Goal: Check status: Check status

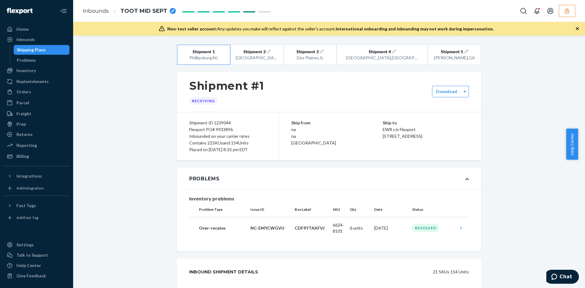
scroll to position [1624, 0]
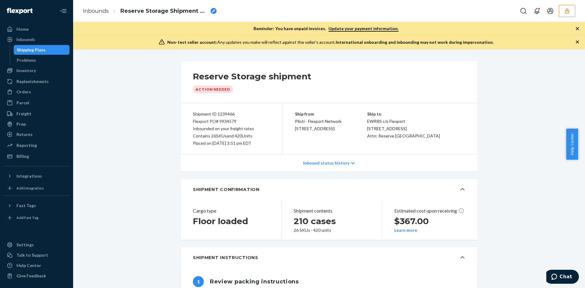
scroll to position [519, 0]
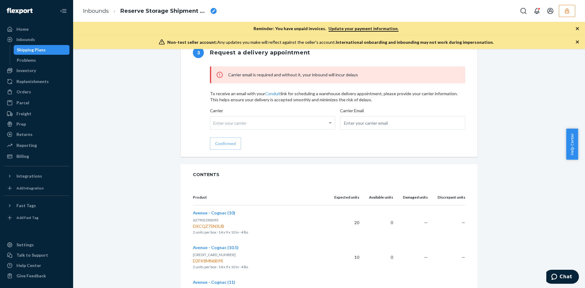
drag, startPoint x: 147, startPoint y: 282, endPoint x: 151, endPoint y: 282, distance: 4.3
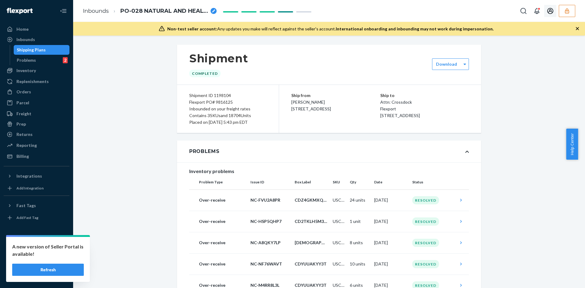
click at [565, 5] on button "button" at bounding box center [567, 11] width 16 height 12
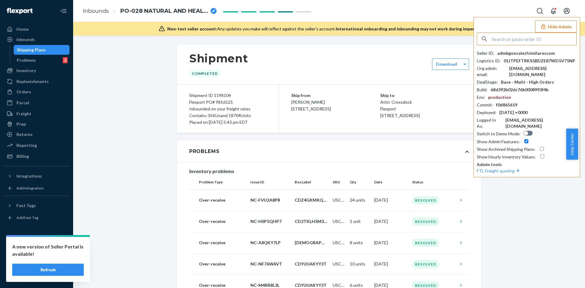
click at [525, 40] on input "text" at bounding box center [534, 39] width 85 height 12
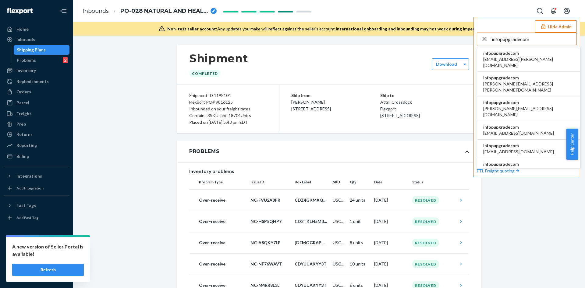
type input "infopupgradecom"
click at [514, 60] on span "[EMAIL_ADDRESS][PERSON_NAME][DOMAIN_NAME]" at bounding box center [528, 62] width 91 height 12
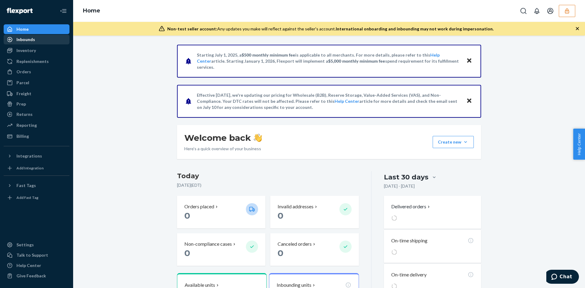
click at [40, 35] on div "Inbounds" at bounding box center [36, 39] width 65 height 9
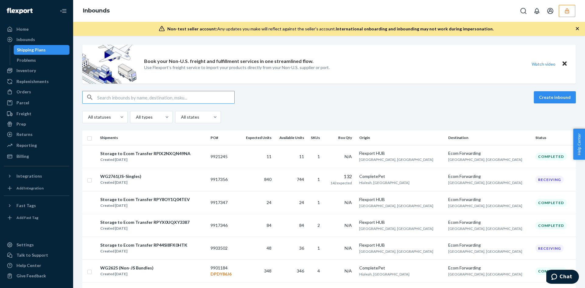
click at [157, 101] on input "text" at bounding box center [165, 97] width 137 height 12
type input "9917356"
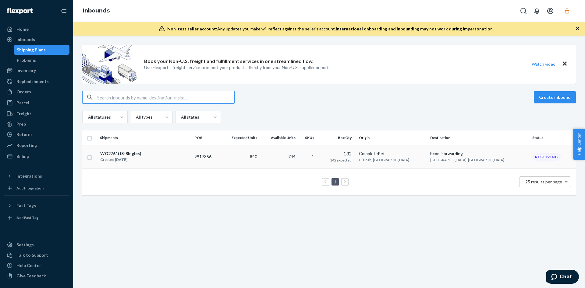
click at [220, 159] on td "9917356" at bounding box center [206, 156] width 28 height 23
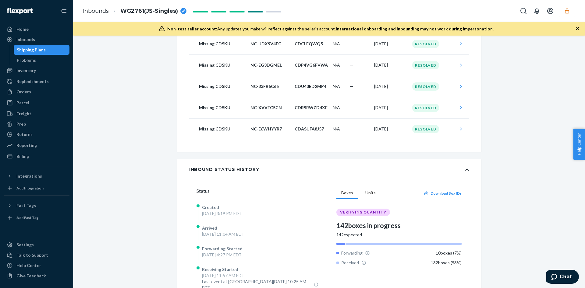
scroll to position [1736, 0]
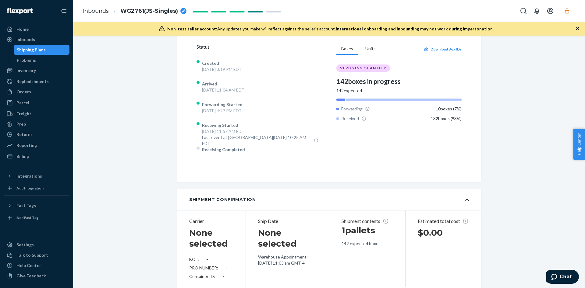
click at [569, 11] on icon "button" at bounding box center [567, 11] width 6 height 6
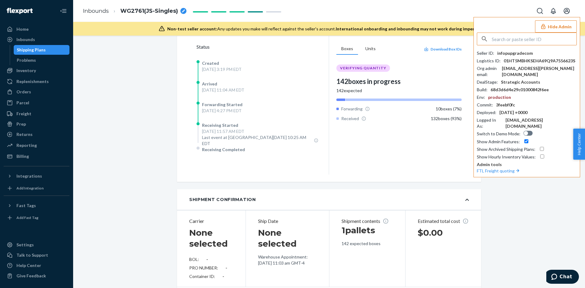
click at [523, 40] on input "text" at bounding box center [534, 39] width 85 height 12
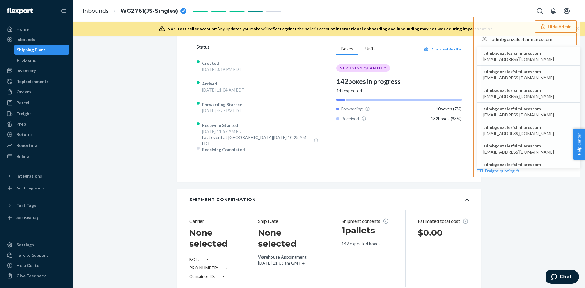
type input "admbgonzalezfsimilarescom"
click at [503, 53] on span "admbgonzalezfsimilarescom" at bounding box center [518, 53] width 71 height 6
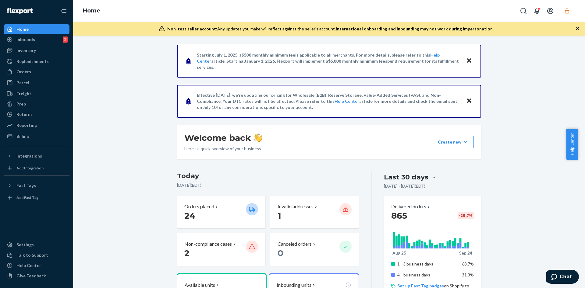
drag, startPoint x: 42, startPoint y: 41, endPoint x: 55, endPoint y: 30, distance: 16.5
click at [42, 41] on div "Inbounds 2" at bounding box center [36, 39] width 65 height 9
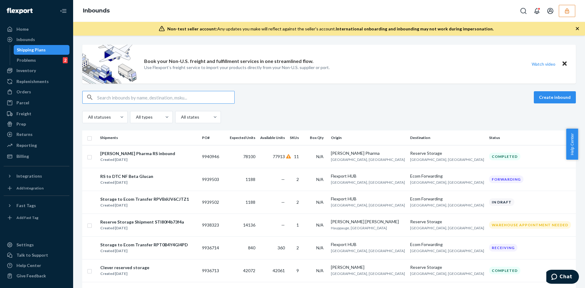
click at [120, 95] on input "text" at bounding box center [165, 97] width 137 height 12
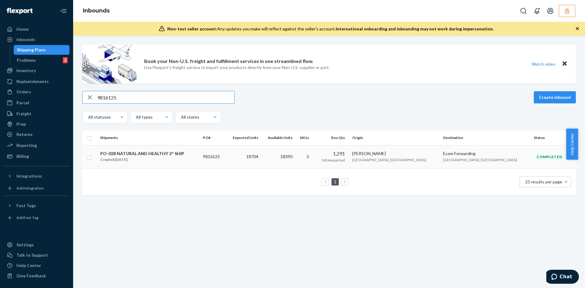
type input "9816125"
click at [198, 162] on div "PO-028 NATURAL AND HEALTHY 2° SHIP Created Jun 20, 2025" at bounding box center [149, 156] width 98 height 13
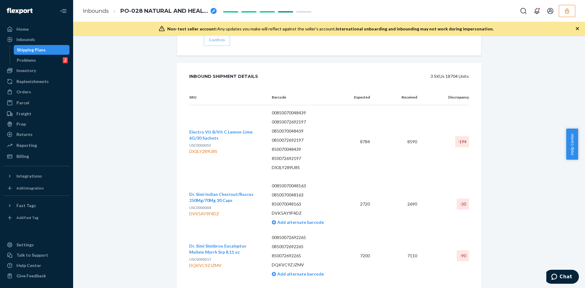
scroll to position [1151, 0]
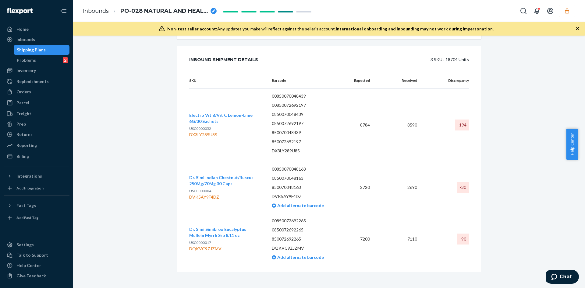
click at [206, 132] on div "DX3LY289U8S" at bounding box center [225, 135] width 73 height 6
copy div "DX3LY289U8S"
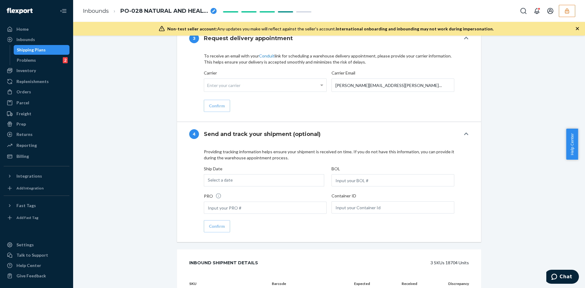
scroll to position [1059, 0]
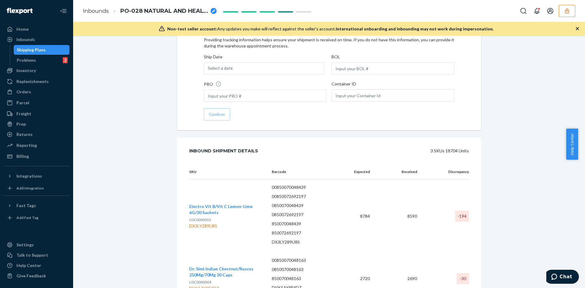
click at [207, 200] on td "Electro Vit B/Vit C Lemon-Lime 6G/30 Sachets USC0000052 DX3LY289U8S" at bounding box center [228, 216] width 78 height 73
click at [208, 204] on span "Electro Vit B/Vit C Lemon-Lime 6G/30 Sachets" at bounding box center [220, 209] width 63 height 11
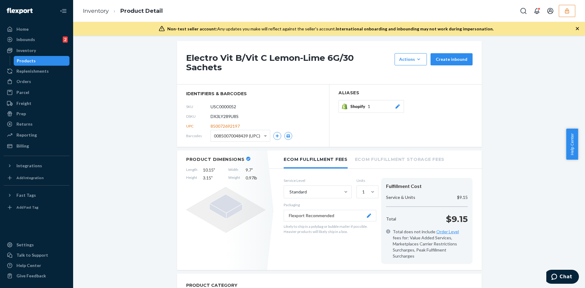
scroll to position [91, 0]
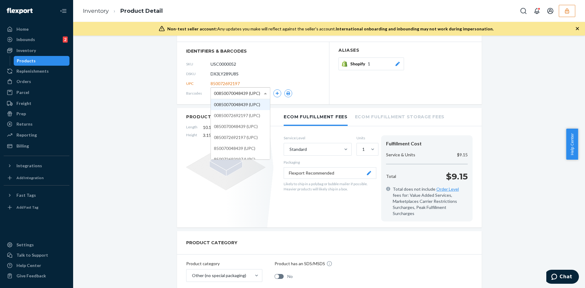
click at [264, 88] on span at bounding box center [266, 93] width 8 height 11
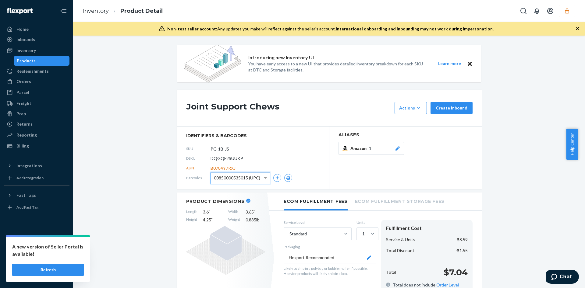
click at [572, 12] on button "button" at bounding box center [567, 11] width 16 height 12
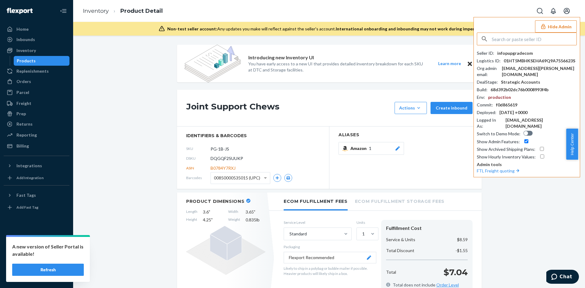
click at [510, 41] on input "text" at bounding box center [534, 39] width 85 height 12
type input "infoairbagdoccom"
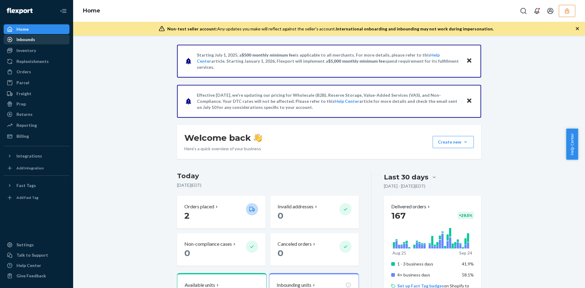
click at [33, 41] on div "Inbounds" at bounding box center [25, 40] width 19 height 6
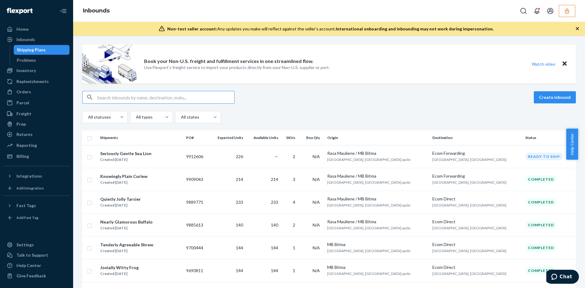
click at [146, 96] on input "text" at bounding box center [165, 97] width 137 height 12
paste input "1228163"
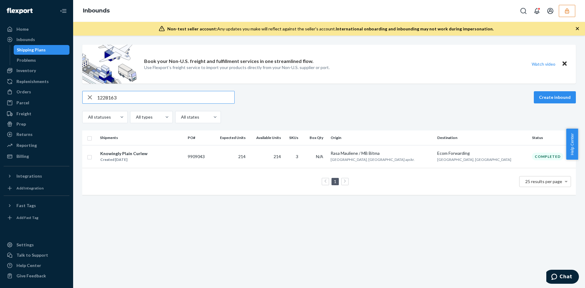
type input "1228163"
click at [90, 97] on icon "button" at bounding box center [90, 97] width 4 height 4
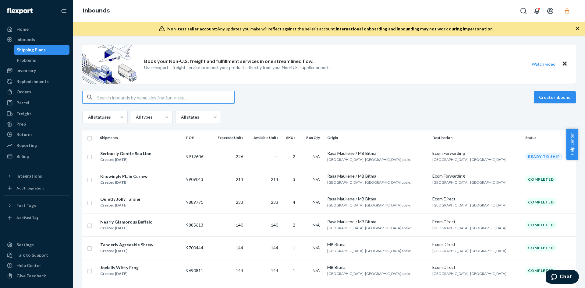
click at [154, 100] on input "text" at bounding box center [165, 97] width 137 height 12
paste input "1229799"
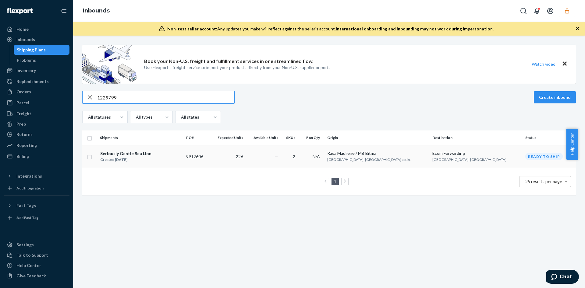
type input "1229799"
click at [161, 154] on div "Seriously Gentle Sea Lion Created [DATE]" at bounding box center [140, 156] width 81 height 13
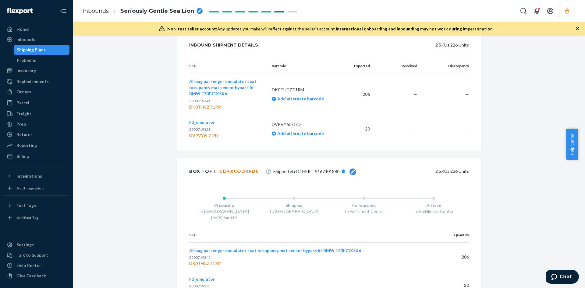
scroll to position [210, 0]
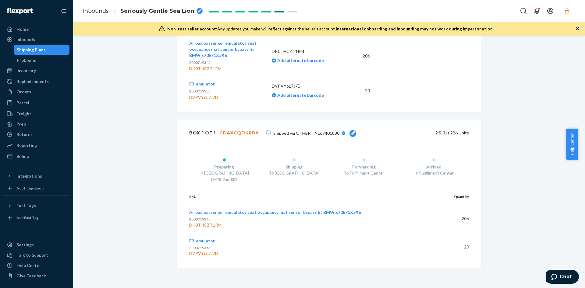
click at [320, 132] on span "9167401880" at bounding box center [327, 133] width 24 height 5
click at [310, 153] on div "Preparing In [GEOGRAPHIC_DATA] [DATE] 7am EDT Shipping To [GEOGRAPHIC_DATA] For…" at bounding box center [329, 169] width 304 height 43
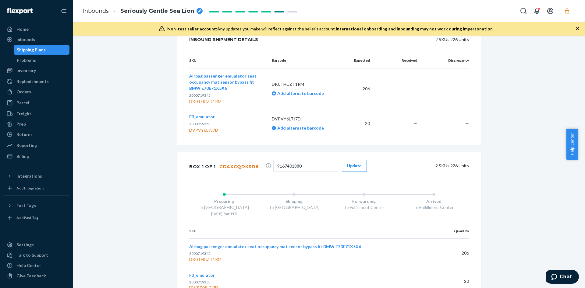
scroll to position [177, 0]
click at [288, 167] on input "9167401880" at bounding box center [305, 166] width 64 height 12
drag, startPoint x: 40, startPoint y: 49, endPoint x: 44, endPoint y: 54, distance: 6.3
click at [40, 49] on div "Shipping Plans" at bounding box center [31, 50] width 29 height 6
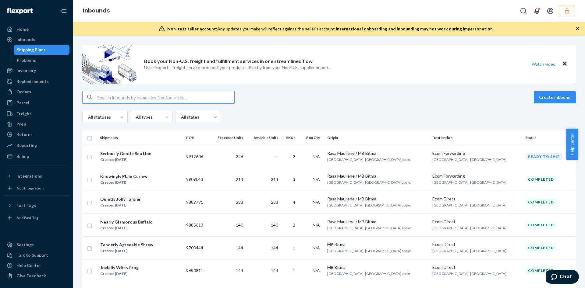
drag, startPoint x: 172, startPoint y: 173, endPoint x: 169, endPoint y: 160, distance: 13.2
click at [172, 173] on div "Knowingly Plain Curlew Created [DATE]" at bounding box center [140, 179] width 81 height 13
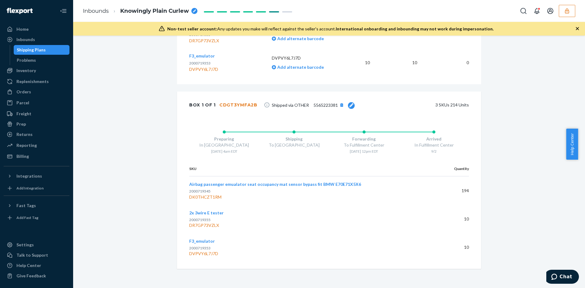
scroll to position [267, 0]
click at [323, 104] on span "5565223381" at bounding box center [325, 104] width 24 height 5
